Goal: Task Accomplishment & Management: Use online tool/utility

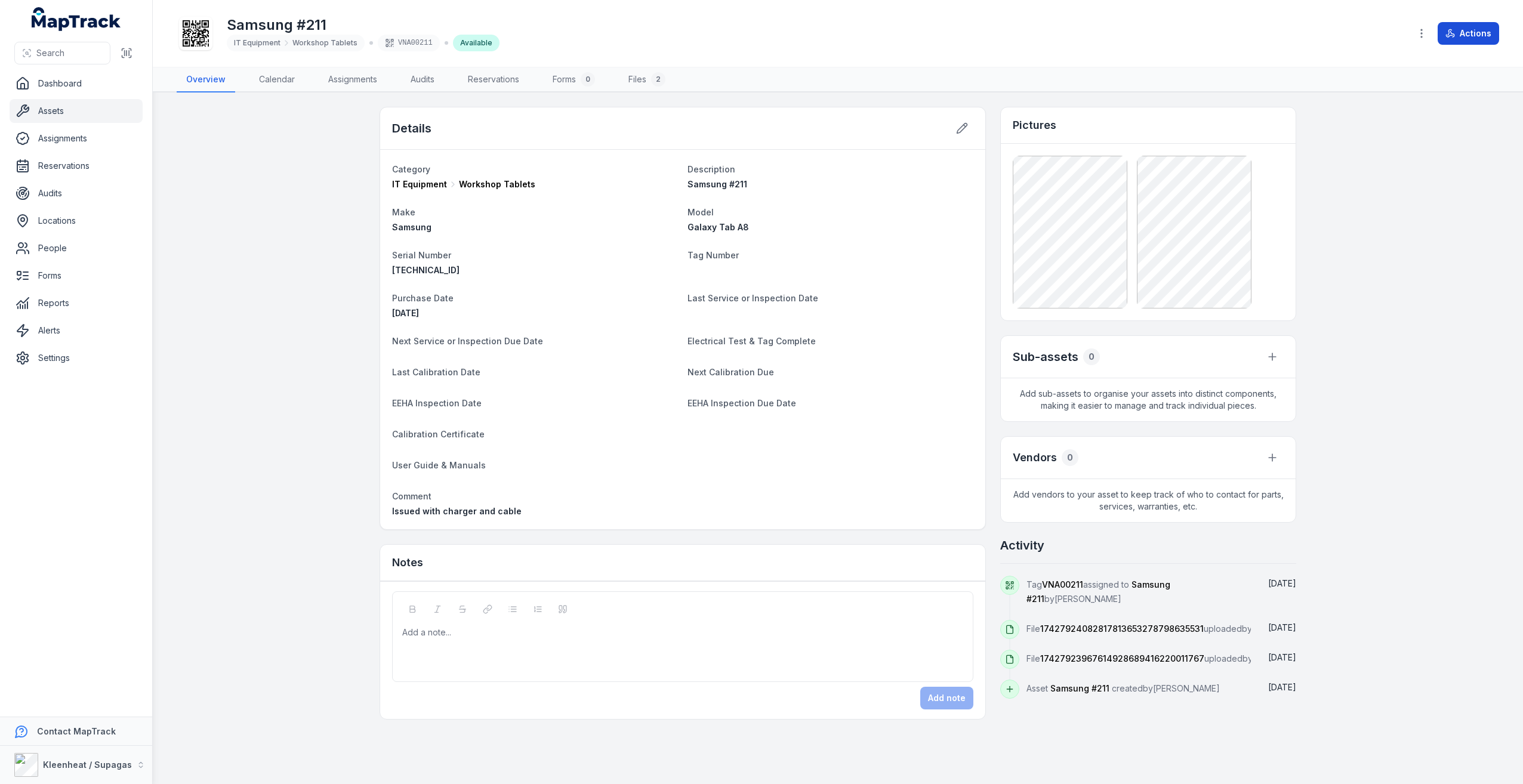
click at [1451, 33] on icon at bounding box center [1450, 33] width 10 height 10
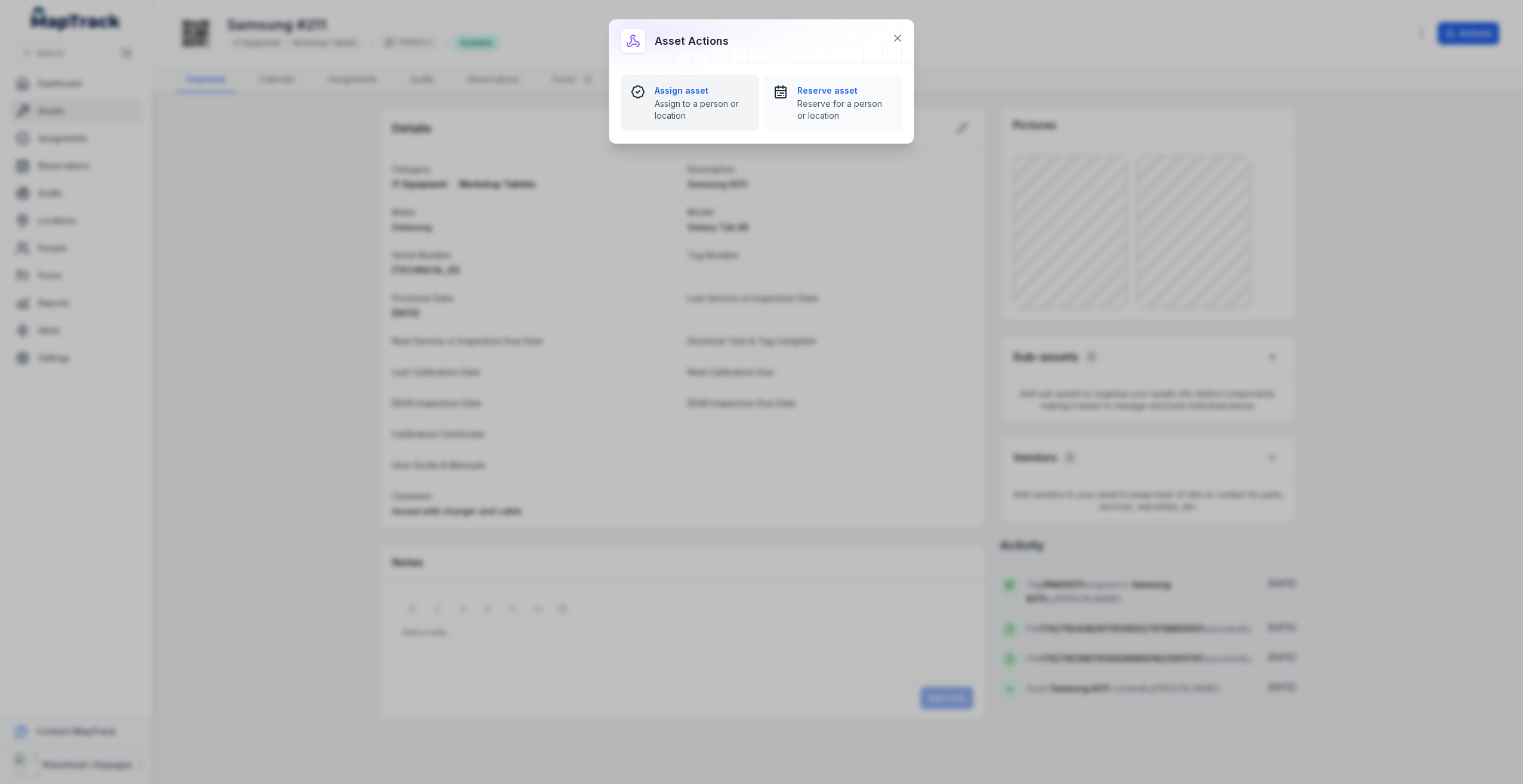
click at [699, 92] on strong "Assign asset" at bounding box center [702, 91] width 95 height 12
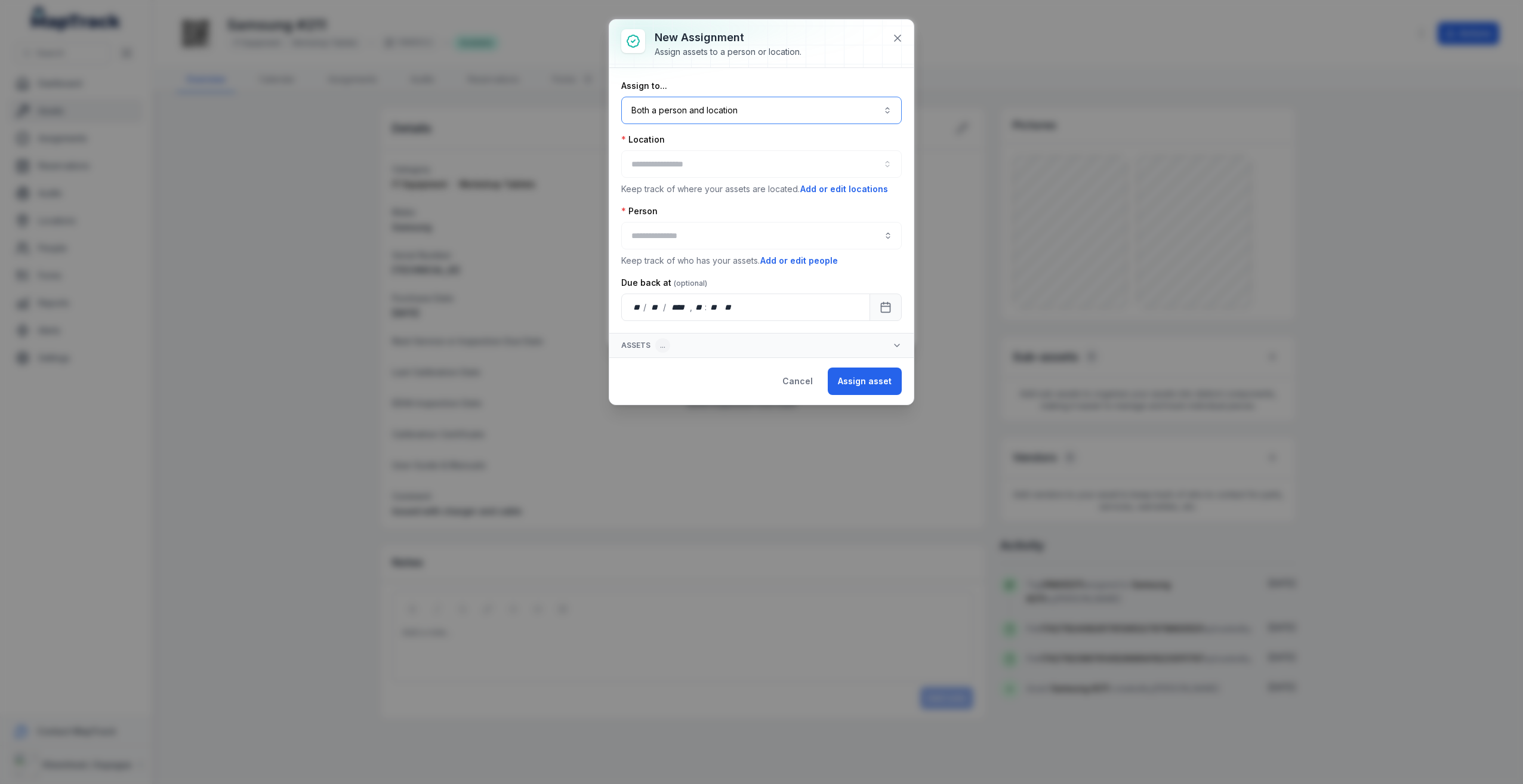
click at [700, 117] on button "Both a person and location ****" at bounding box center [762, 110] width 281 height 27
click at [681, 161] on span "A person" at bounding box center [666, 165] width 36 height 12
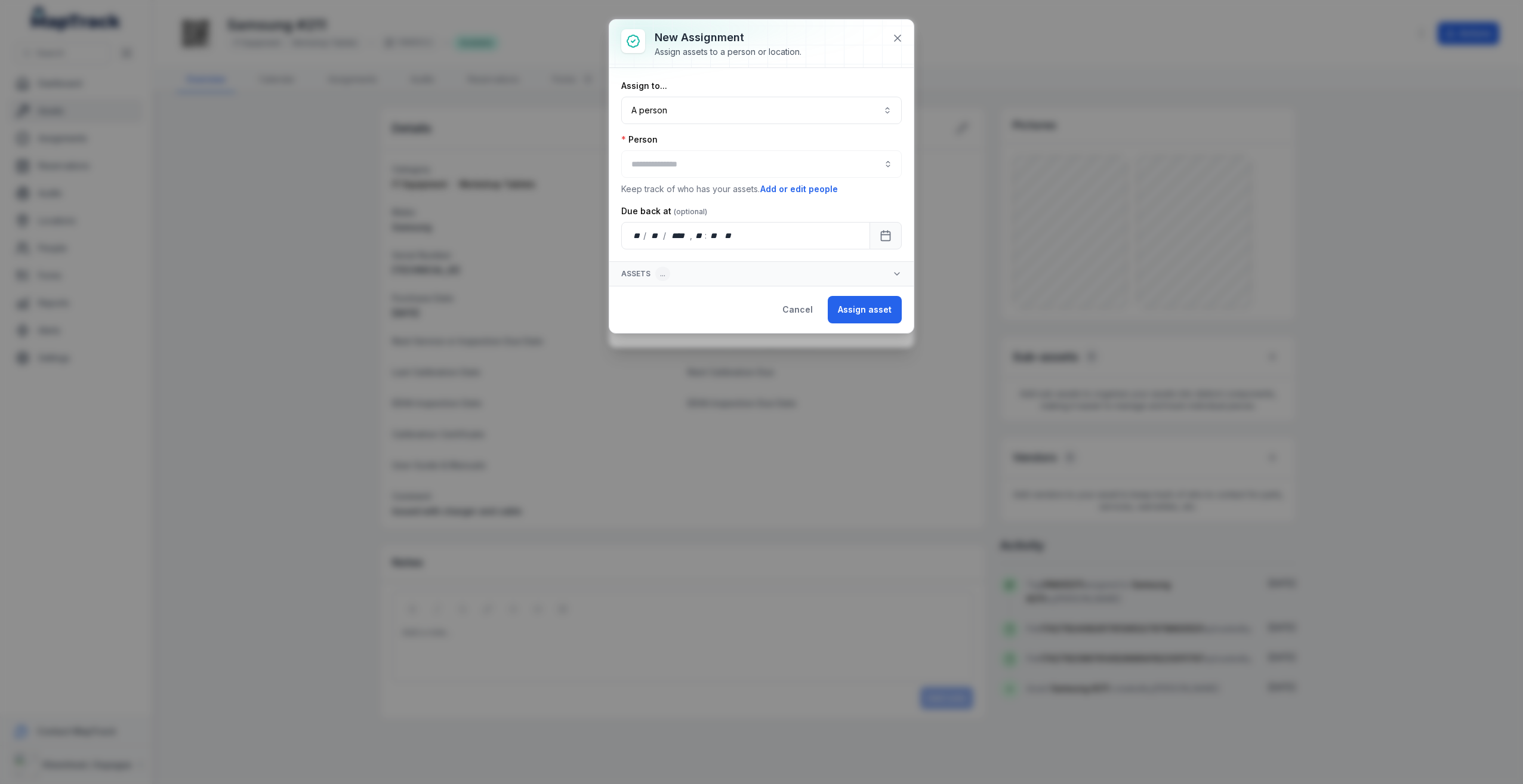
click at [681, 161] on div at bounding box center [762, 164] width 281 height 27
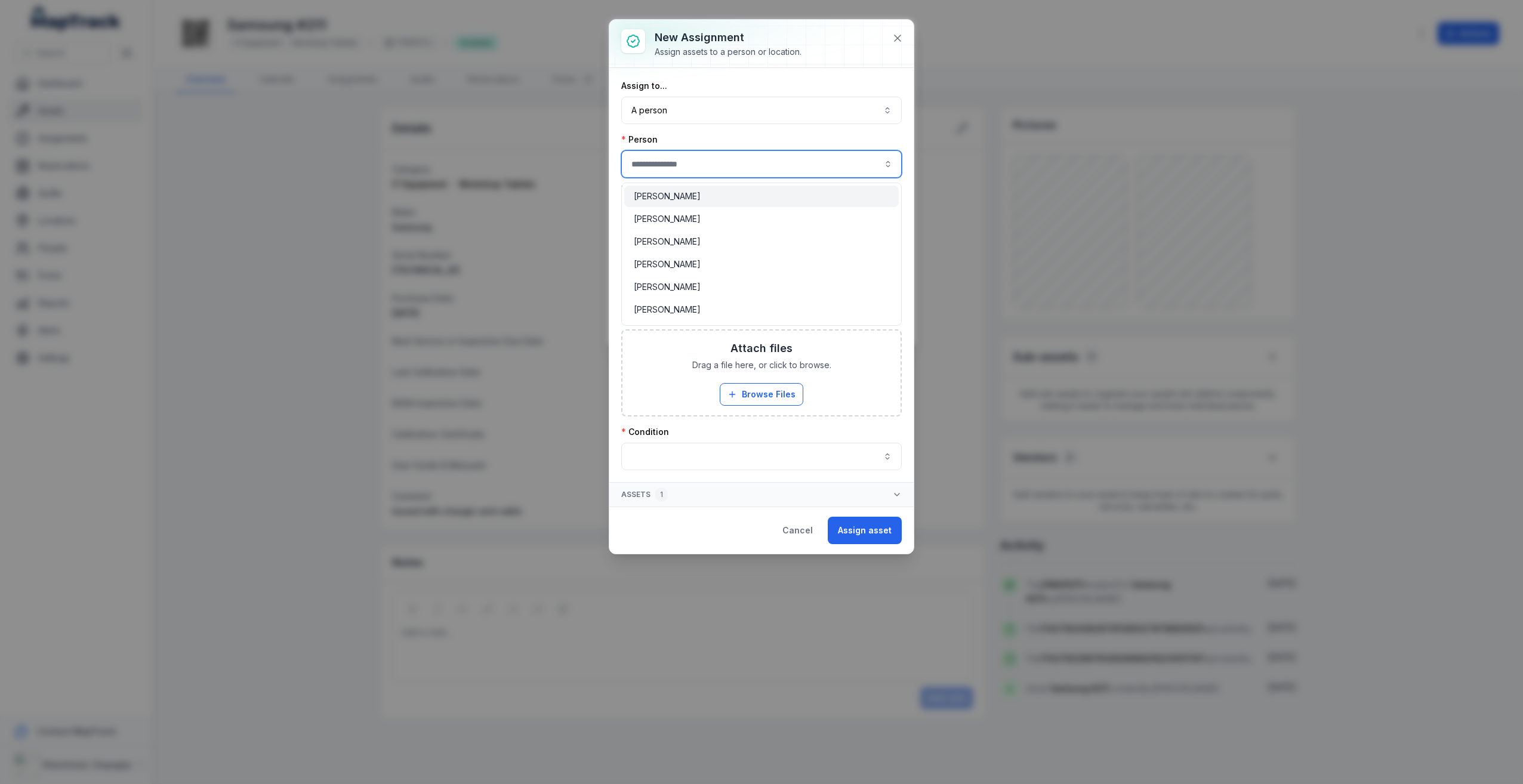
click at [680, 163] on input "assignment-add:person-label" at bounding box center [762, 164] width 281 height 27
click at [659, 191] on span "[PERSON_NAME]" at bounding box center [667, 196] width 67 height 12
type input "**********"
click at [796, 459] on button "button" at bounding box center [762, 456] width 281 height 27
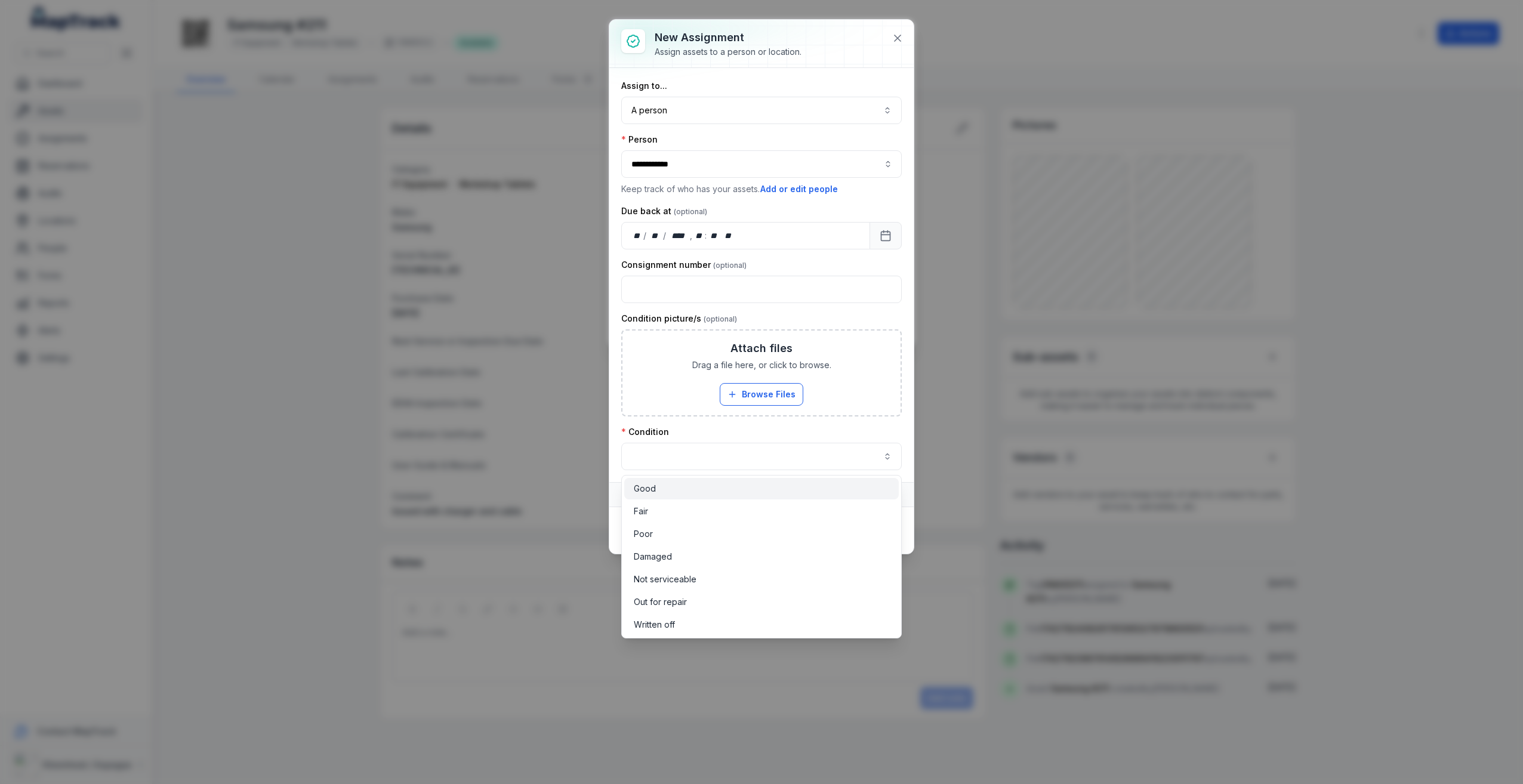
click at [729, 486] on div "Good" at bounding box center [762, 488] width 255 height 12
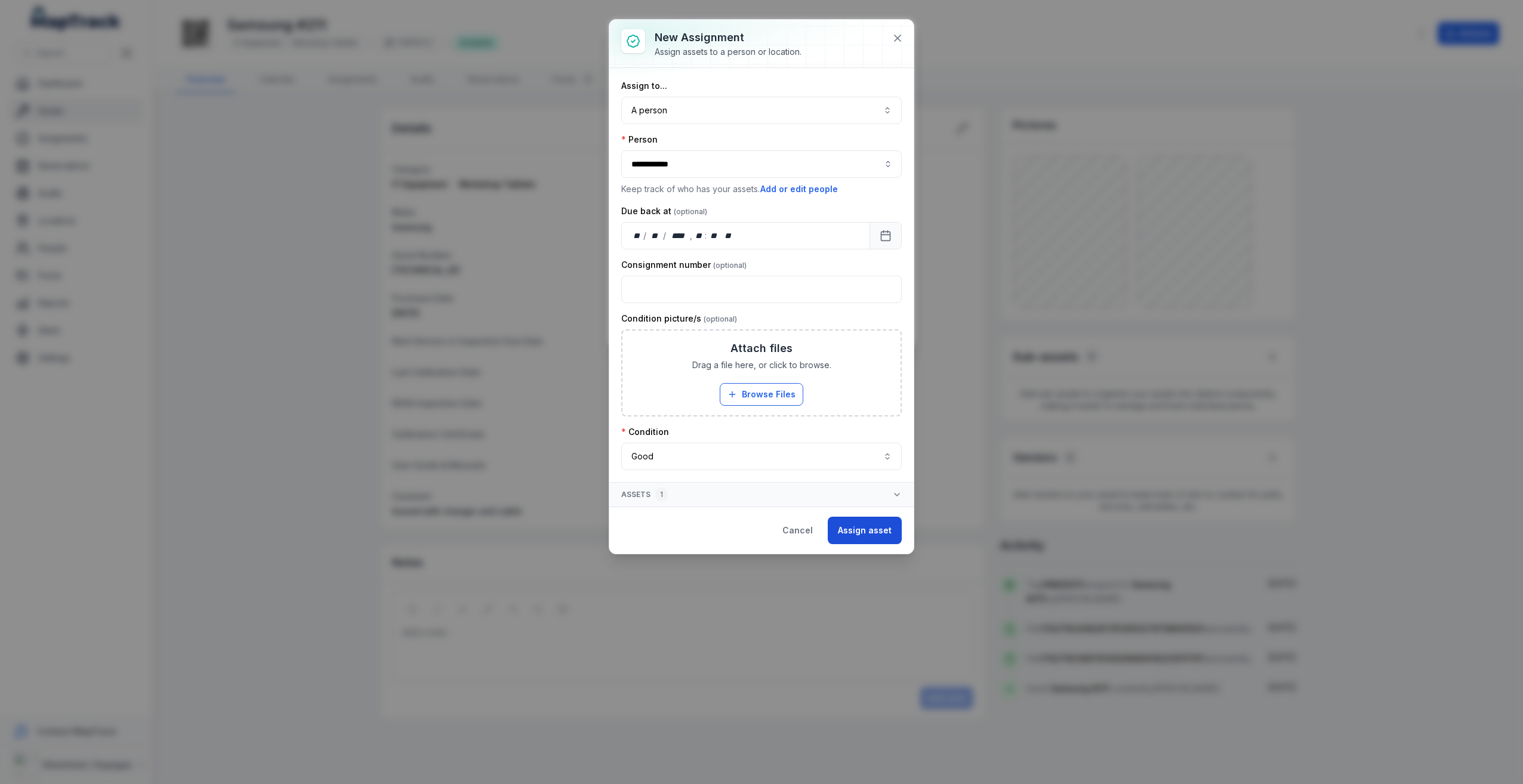
click at [847, 530] on button "Assign asset" at bounding box center [865, 530] width 74 height 27
